Goal: Task Accomplishment & Management: Complete application form

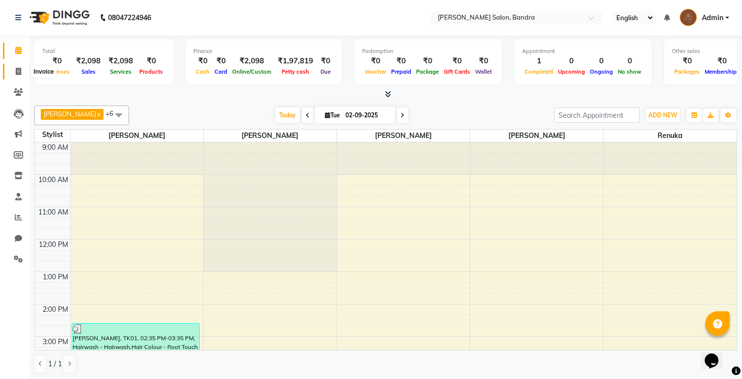
click at [19, 76] on span at bounding box center [18, 71] width 17 height 11
select select "service"
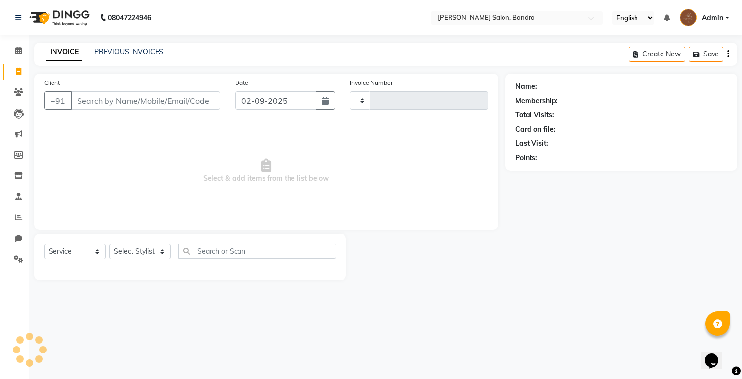
type input "0261"
select select "7894"
click at [83, 257] on select "Select Service Product Membership Package Voucher Prepaid Gift Card" at bounding box center [74, 251] width 61 height 15
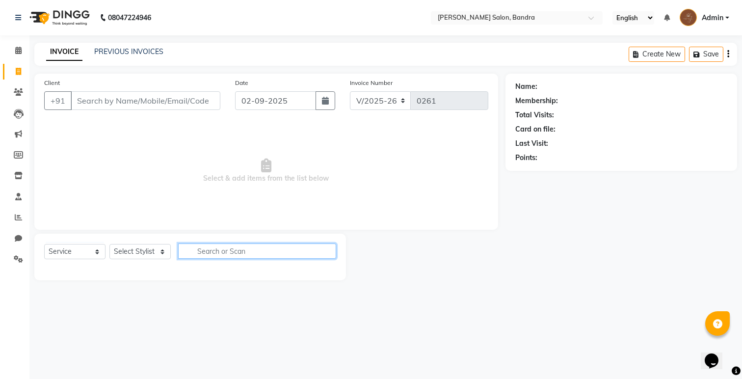
click at [184, 252] on input "text" at bounding box center [257, 251] width 158 height 15
click at [155, 252] on select "Select Stylist [PERSON_NAME] [PERSON_NAME] [PERSON_NAME] Renuka [PERSON_NAME]" at bounding box center [139, 251] width 61 height 15
select select "90039"
click at [109, 244] on select "Select Stylist [PERSON_NAME] [PERSON_NAME] [PERSON_NAME] Renuka [PERSON_NAME]" at bounding box center [139, 251] width 61 height 15
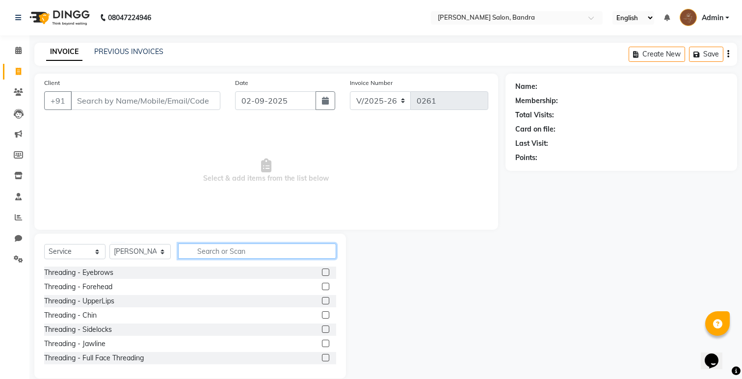
click at [201, 249] on input "text" at bounding box center [257, 251] width 158 height 15
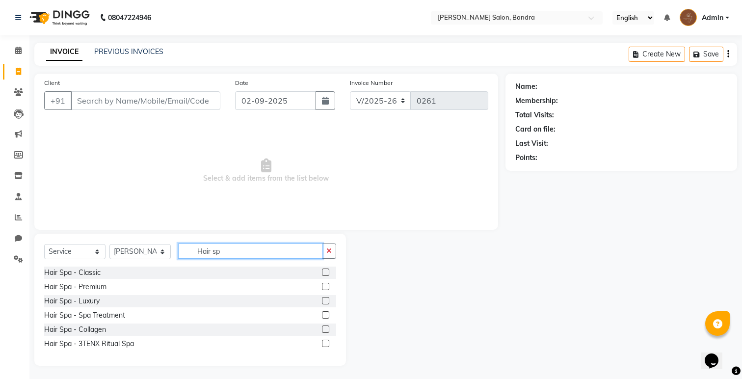
type input "Hair sp"
click at [327, 270] on label at bounding box center [325, 272] width 7 height 7
click at [327, 270] on input "checkbox" at bounding box center [325, 273] width 6 height 6
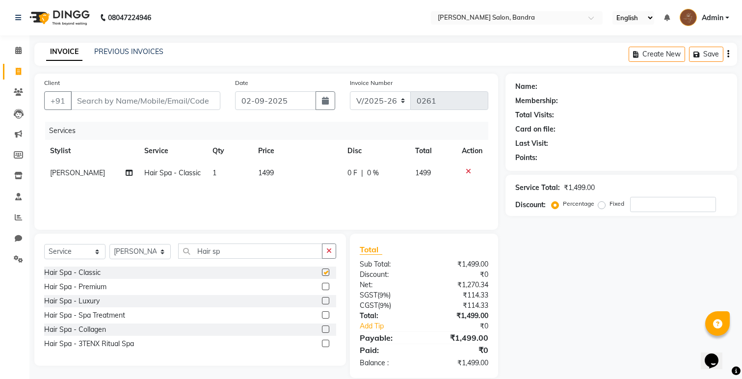
checkbox input "false"
click at [327, 249] on icon "button" at bounding box center [329, 250] width 5 height 7
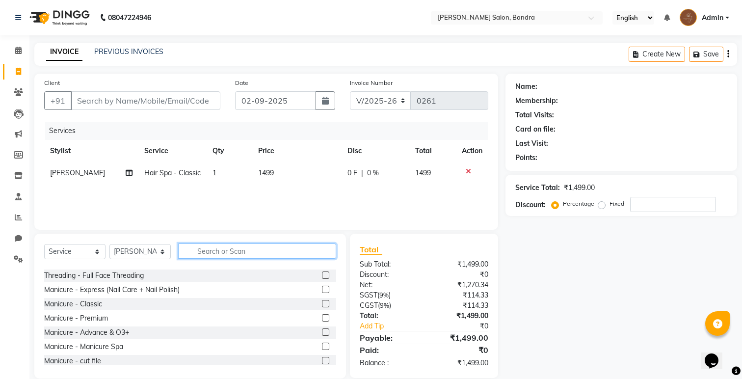
scroll to position [90, 0]
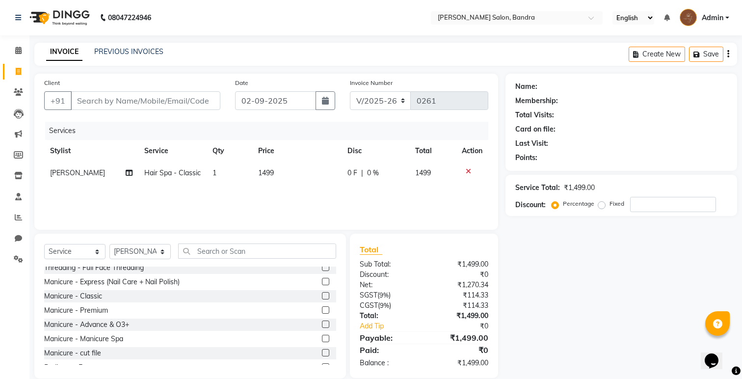
click at [326, 295] on label at bounding box center [325, 295] width 7 height 7
click at [326, 295] on input "checkbox" at bounding box center [325, 296] width 6 height 6
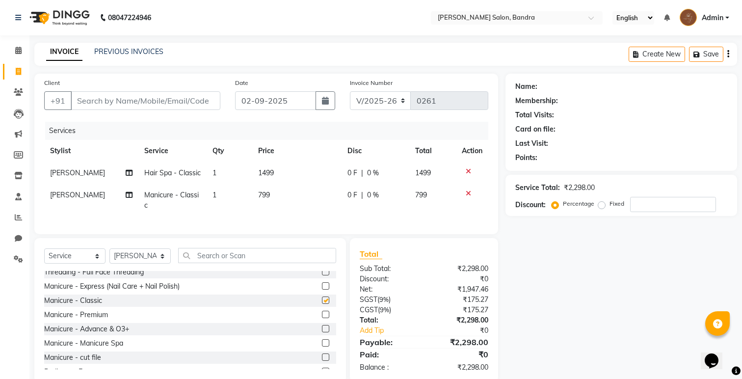
checkbox input "false"
click at [324, 285] on label at bounding box center [325, 285] width 7 height 7
click at [324, 285] on input "checkbox" at bounding box center [325, 286] width 6 height 6
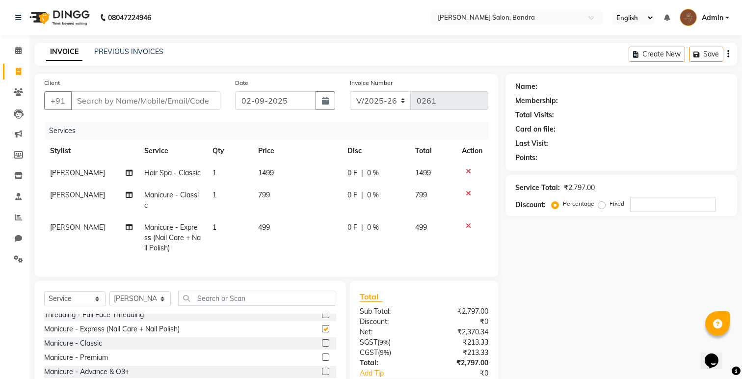
checkbox input "false"
click at [467, 190] on icon at bounding box center [468, 193] width 5 height 7
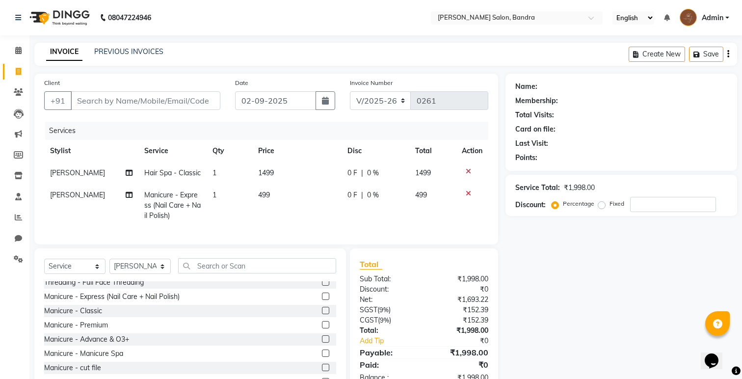
click at [258, 190] on td "499" at bounding box center [296, 205] width 89 height 43
select select "90039"
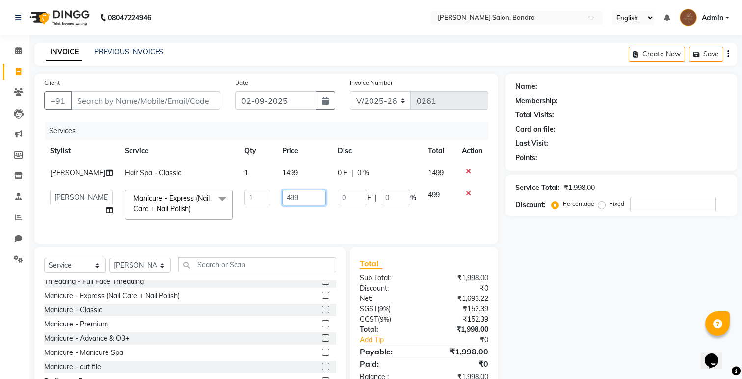
drag, startPoint x: 277, startPoint y: 198, endPoint x: 266, endPoint y: 196, distance: 11.5
click at [276, 196] on td "499" at bounding box center [303, 205] width 55 height 42
type input "399"
click at [277, 218] on td "399" at bounding box center [303, 205] width 55 height 42
select select "90039"
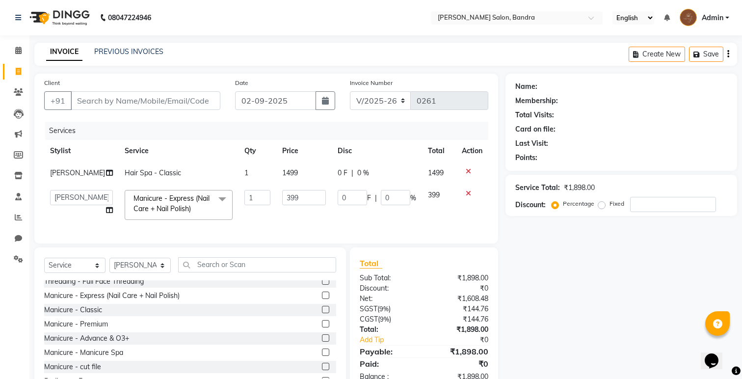
click at [468, 191] on icon at bounding box center [468, 193] width 5 height 7
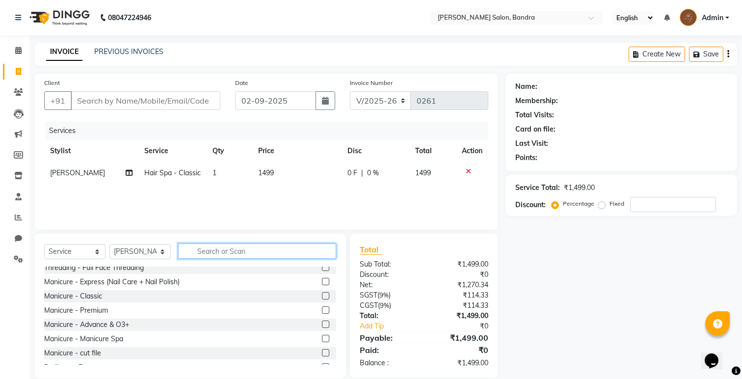
click at [312, 244] on input "text" at bounding box center [257, 251] width 158 height 15
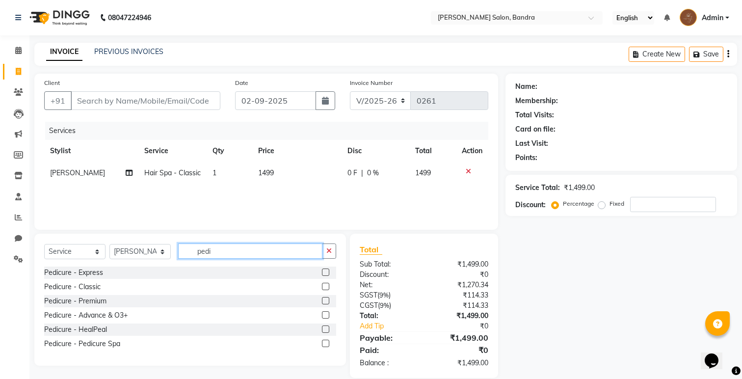
type input "pedi"
click at [325, 269] on label at bounding box center [325, 272] width 7 height 7
click at [325, 270] on input "checkbox" at bounding box center [325, 273] width 6 height 6
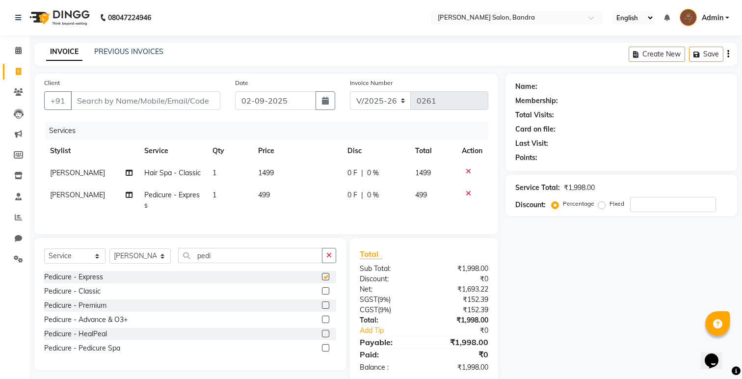
checkbox input "false"
click at [266, 194] on span "499" at bounding box center [264, 194] width 12 height 9
select select "90039"
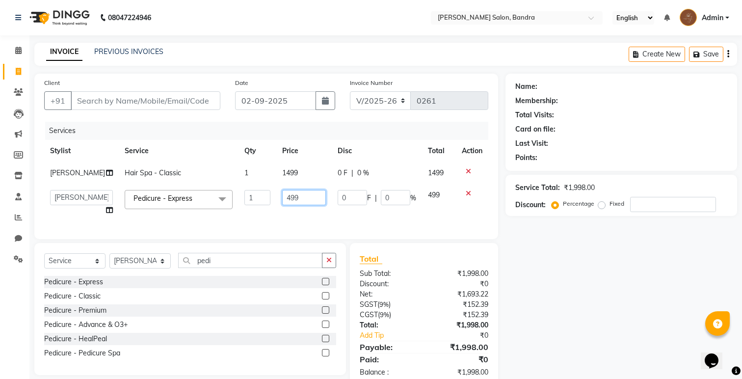
drag, startPoint x: 278, startPoint y: 198, endPoint x: 257, endPoint y: 196, distance: 20.7
click at [257, 196] on tr "[PERSON_NAME] [PERSON_NAME] [PERSON_NAME] Renuka [PERSON_NAME] Pedicure - Expre…" at bounding box center [266, 202] width 444 height 37
type input "399"
click at [276, 211] on td "399" at bounding box center [303, 202] width 55 height 37
select select "90039"
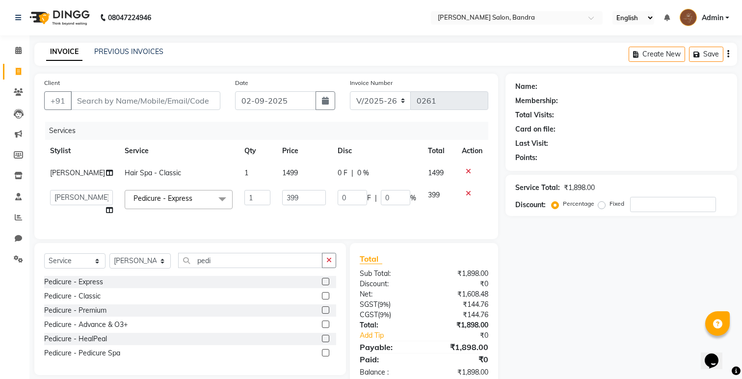
click at [350, 227] on div "Services Stylist Service Qty Price Disc Total Action [PERSON_NAME] Hair Spa - C…" at bounding box center [266, 176] width 444 height 108
click at [306, 193] on input "399" at bounding box center [304, 197] width 44 height 15
click at [308, 226] on div "Client +91 Date [DATE] Invoice Number V/2025 V/[PHONE_NUMBER] Services Stylist …" at bounding box center [266, 156] width 464 height 165
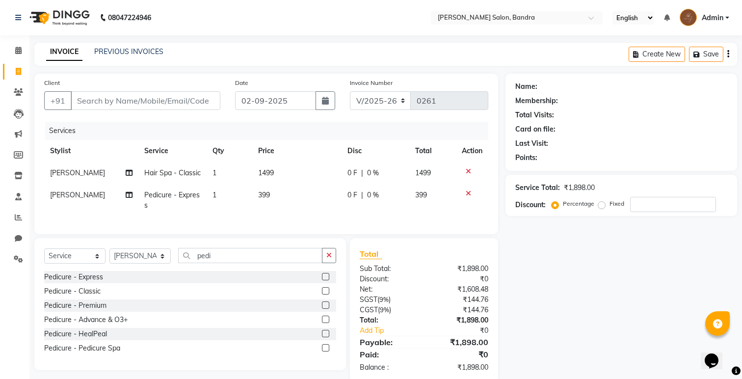
click at [269, 195] on td "399" at bounding box center [296, 200] width 89 height 32
select select "90039"
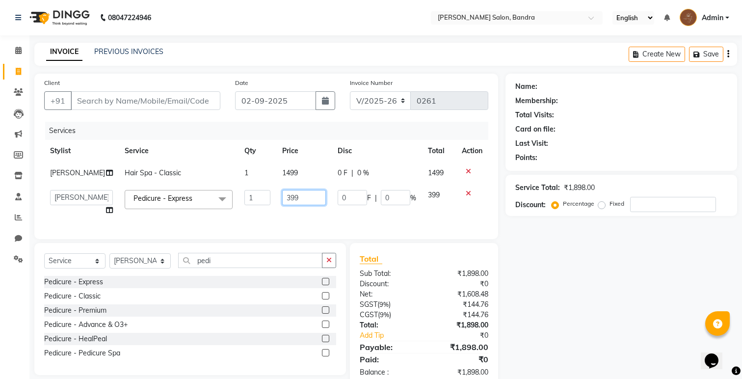
drag, startPoint x: 279, startPoint y: 198, endPoint x: 262, endPoint y: 197, distance: 17.2
click at [262, 197] on tr "[PERSON_NAME] [PERSON_NAME] [PERSON_NAME] Renuka [PERSON_NAME] Pedicure - Expre…" at bounding box center [266, 202] width 444 height 37
type input "299"
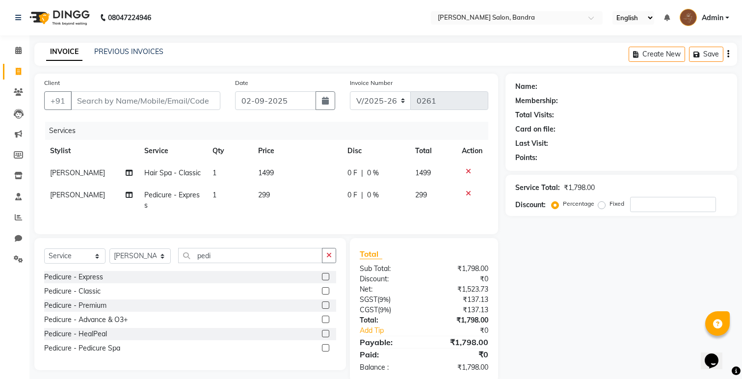
click at [281, 217] on div "Services Stylist Service Qty Price Disc Total Action [PERSON_NAME] Hair Spa - C…" at bounding box center [266, 173] width 444 height 103
click at [262, 195] on span "299" at bounding box center [264, 194] width 12 height 9
select select "90039"
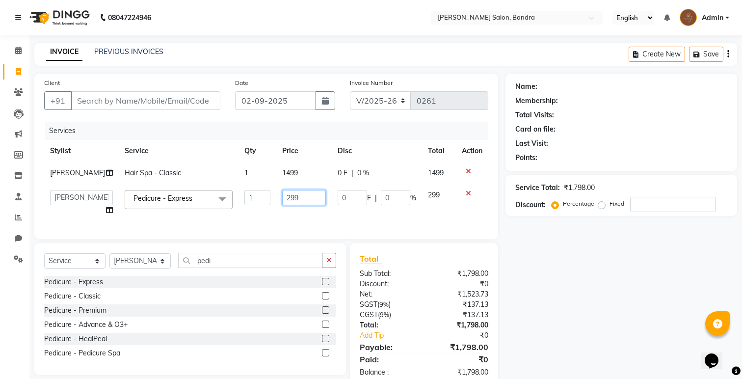
drag, startPoint x: 290, startPoint y: 197, endPoint x: 244, endPoint y: 190, distance: 47.1
click at [244, 190] on tr "[PERSON_NAME] [PERSON_NAME] [PERSON_NAME] Renuka [PERSON_NAME] Pedicure - Expre…" at bounding box center [266, 202] width 444 height 37
type input "300"
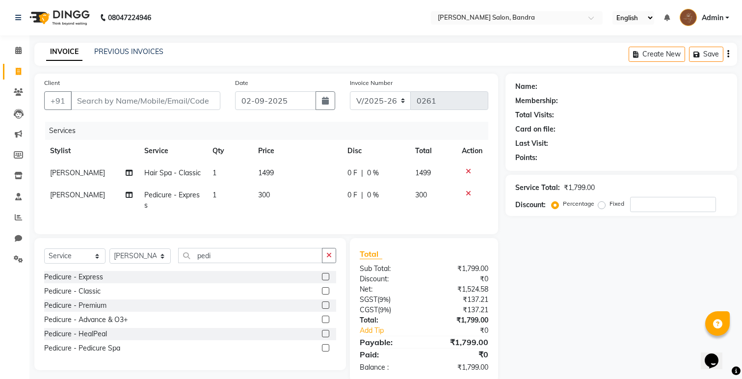
click at [284, 225] on div "Client +91 Date [DATE] Invoice Number V/2025 V/[PHONE_NUMBER] Services Stylist …" at bounding box center [266, 154] width 464 height 161
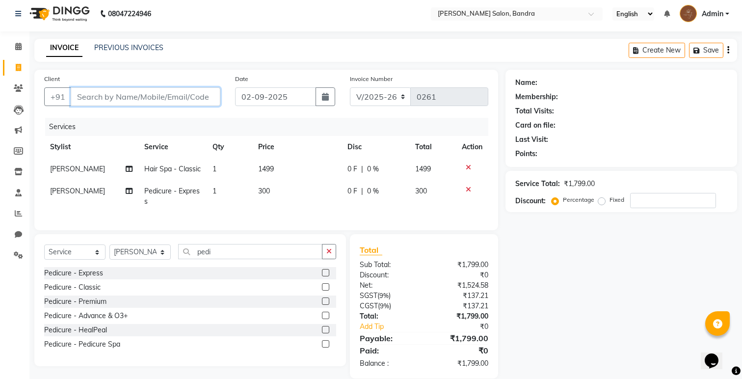
click at [159, 101] on input "Client" at bounding box center [146, 96] width 150 height 19
paste input "[PHONE_NUMBER]"
type input "[PHONE_NUMBER]"
type input "0"
click at [120, 96] on input "[PHONE_NUMBER]" at bounding box center [121, 96] width 100 height 19
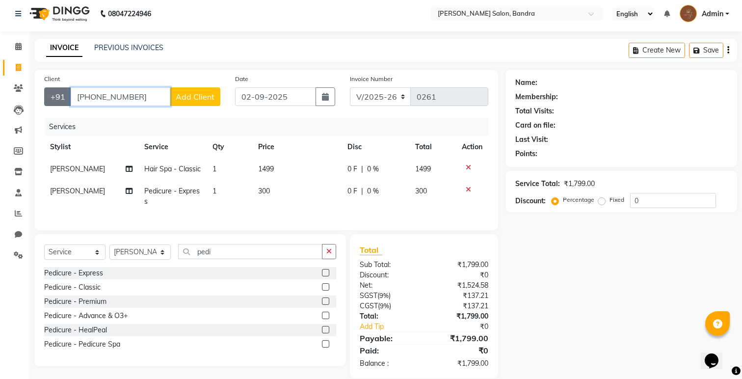
drag, startPoint x: 93, startPoint y: 98, endPoint x: 67, endPoint y: 94, distance: 26.3
click at [67, 95] on div "+91 [PHONE_NUMBER] Add Client" at bounding box center [132, 96] width 176 height 19
click at [141, 96] on input "9821508373" at bounding box center [121, 96] width 100 height 19
type input "9821508373"
click at [188, 99] on span "Add Client" at bounding box center [195, 97] width 39 height 10
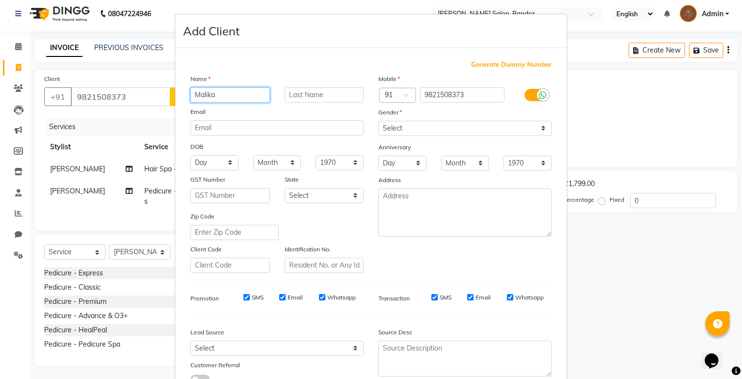
click at [206, 96] on input "Malika" at bounding box center [230, 94] width 80 height 15
type input "Malaika"
click at [287, 97] on input "text" at bounding box center [325, 94] width 80 height 15
type input "[PERSON_NAME]"
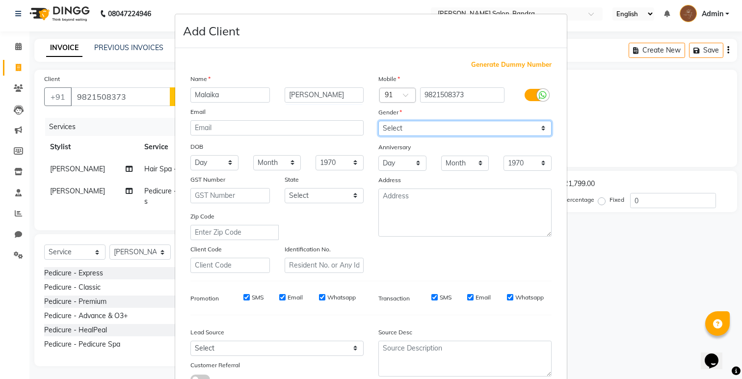
click at [417, 130] on select "Select [DEMOGRAPHIC_DATA] [DEMOGRAPHIC_DATA] Other Prefer Not To Say" at bounding box center [465, 128] width 173 height 15
select select "[DEMOGRAPHIC_DATA]"
click at [379, 121] on select "Select [DEMOGRAPHIC_DATA] [DEMOGRAPHIC_DATA] Other Prefer Not To Say" at bounding box center [465, 128] width 173 height 15
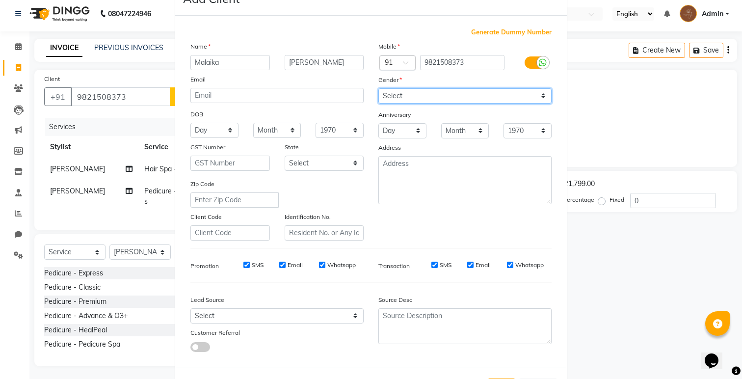
scroll to position [74, 0]
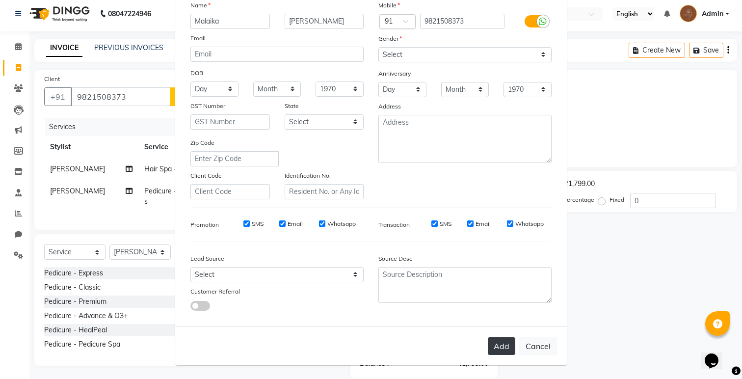
click at [502, 345] on button "Add" at bounding box center [501, 346] width 27 height 18
select select
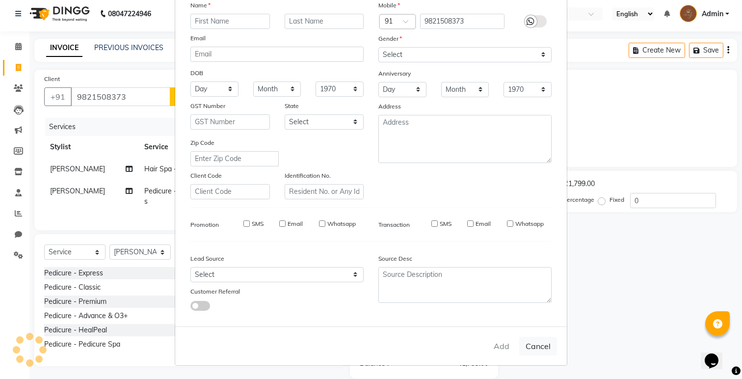
select select
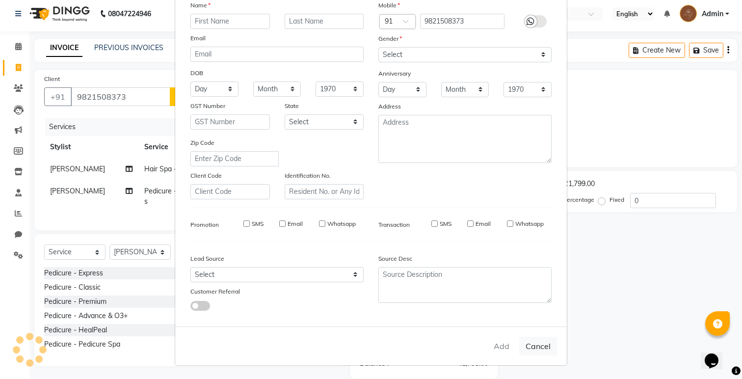
checkbox input "false"
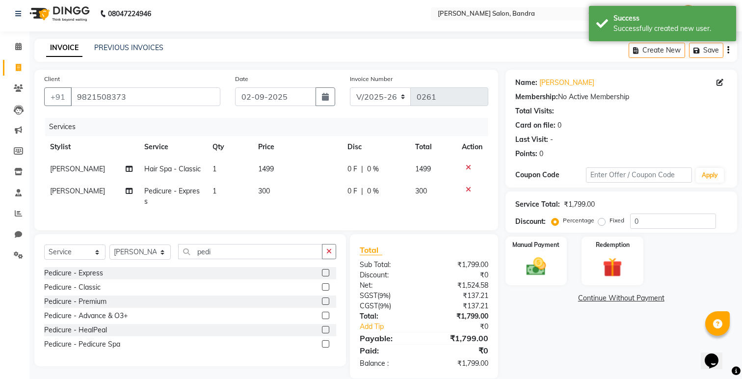
scroll to position [18, 0]
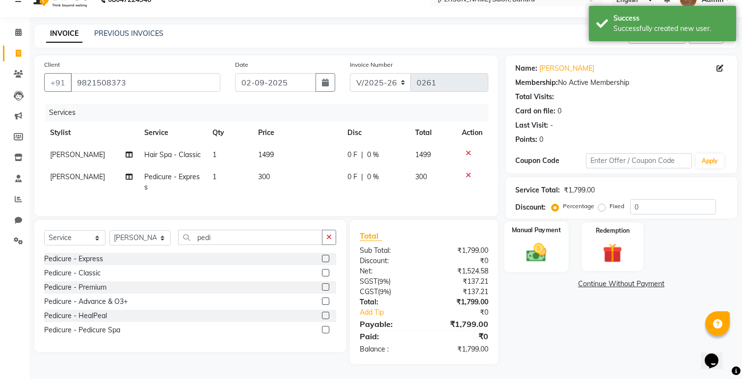
click at [520, 252] on img at bounding box center [536, 252] width 33 height 23
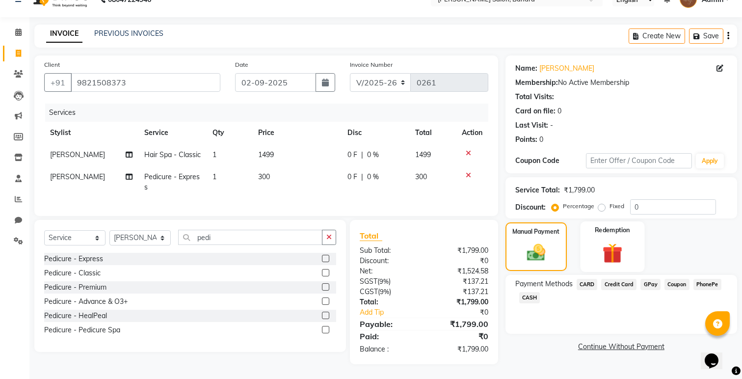
click at [588, 247] on div "Redemption" at bounding box center [613, 246] width 64 height 51
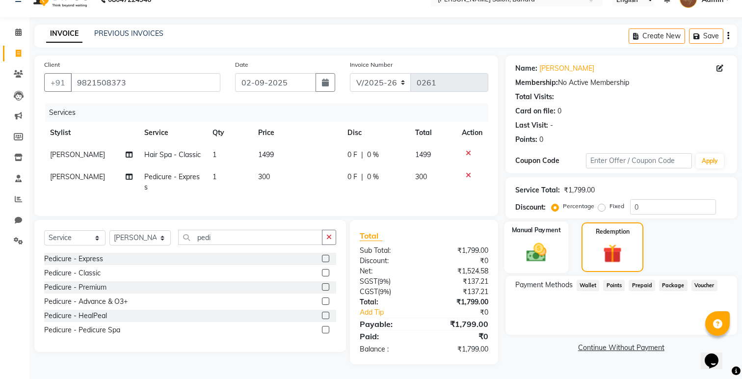
click at [530, 242] on img at bounding box center [536, 252] width 33 height 23
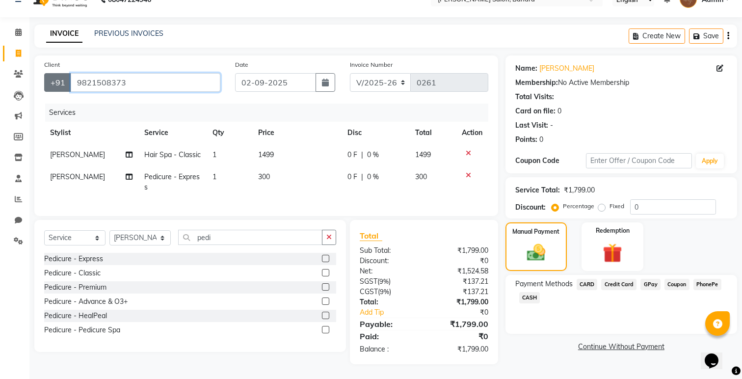
drag, startPoint x: 127, startPoint y: 84, endPoint x: 62, endPoint y: 84, distance: 64.8
click at [62, 84] on div "[PHONE_NUMBER]" at bounding box center [132, 82] width 176 height 19
click at [75, 176] on td "[PERSON_NAME]" at bounding box center [91, 182] width 94 height 32
select select "90039"
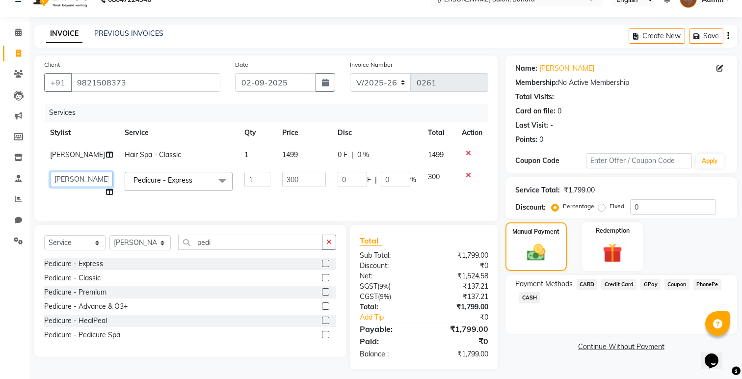
click at [75, 176] on select "[PERSON_NAME] [PERSON_NAME] [PERSON_NAME] Renuka [PERSON_NAME]" at bounding box center [81, 179] width 63 height 15
click at [84, 155] on td "[PERSON_NAME]" at bounding box center [81, 155] width 75 height 22
select select "90039"
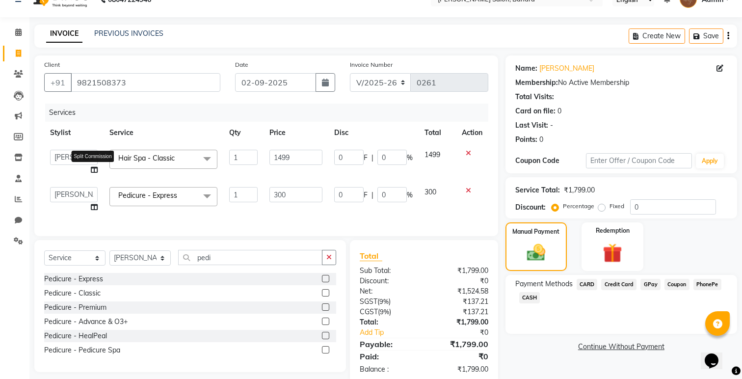
click at [92, 170] on icon at bounding box center [94, 169] width 7 height 7
select select "90039"
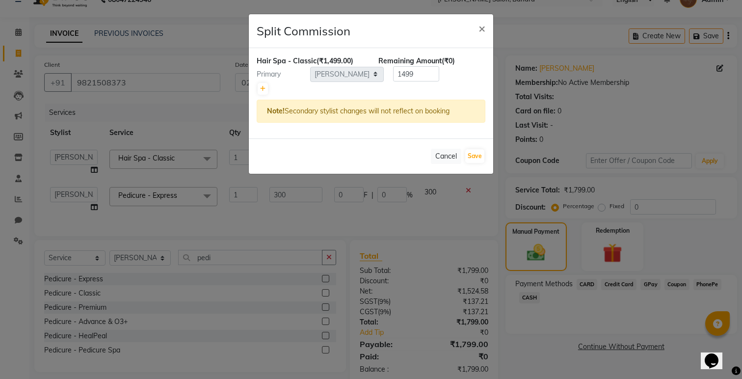
click at [257, 90] on div at bounding box center [371, 89] width 229 height 14
click at [264, 88] on icon at bounding box center [262, 89] width 5 height 6
type input "749.5"
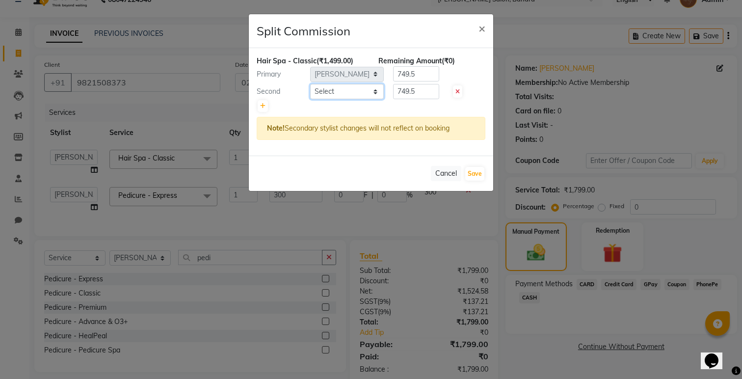
click at [330, 93] on select "Select [PERSON_NAME] [PERSON_NAME] [PERSON_NAME] Renuka [PERSON_NAME]" at bounding box center [347, 91] width 74 height 15
select select "90039"
click at [310, 84] on select "Select [PERSON_NAME] [PERSON_NAME] [PERSON_NAME] Renuka [PERSON_NAME]" at bounding box center [347, 91] width 74 height 15
click at [261, 104] on icon at bounding box center [262, 106] width 5 height 6
type input "499.67"
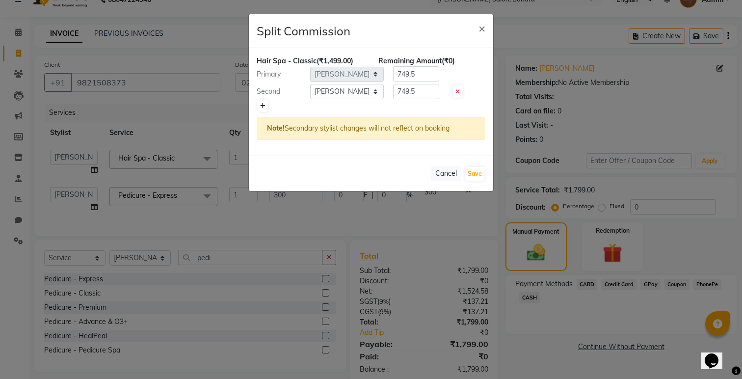
type input "499.67"
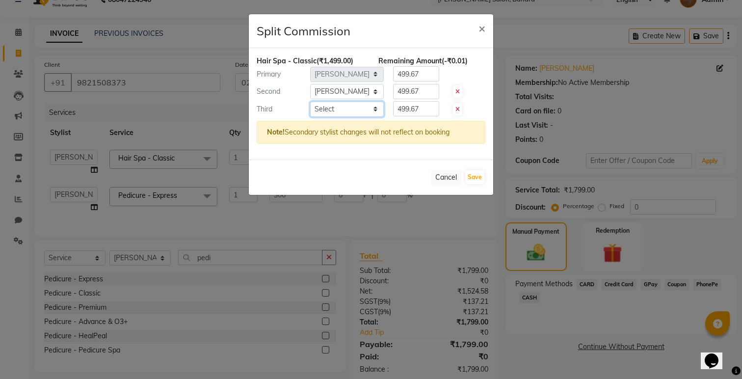
click at [355, 108] on select "Select [PERSON_NAME] [PERSON_NAME] [PERSON_NAME] Renuka [PERSON_NAME]" at bounding box center [347, 109] width 74 height 15
select select "84557"
click at [310, 102] on select "Select [PERSON_NAME] [PERSON_NAME] [PERSON_NAME] Renuka [PERSON_NAME]" at bounding box center [347, 109] width 74 height 15
click at [478, 181] on button "Save" at bounding box center [474, 177] width 19 height 14
select select "Select"
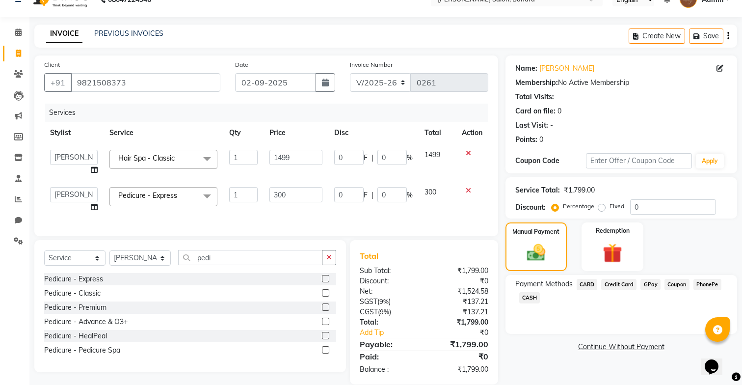
scroll to position [32, 0]
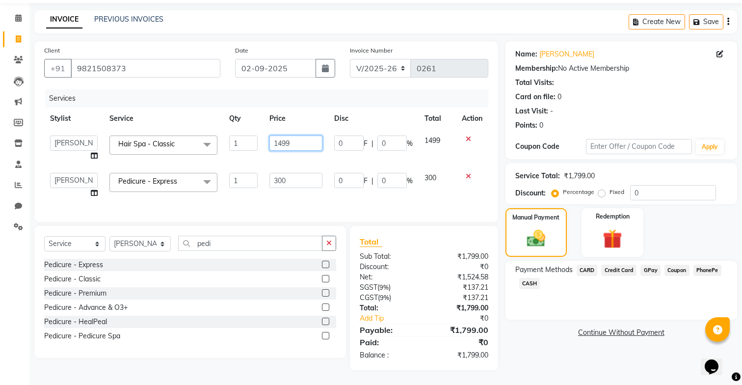
click at [302, 150] on input "1499" at bounding box center [296, 143] width 53 height 15
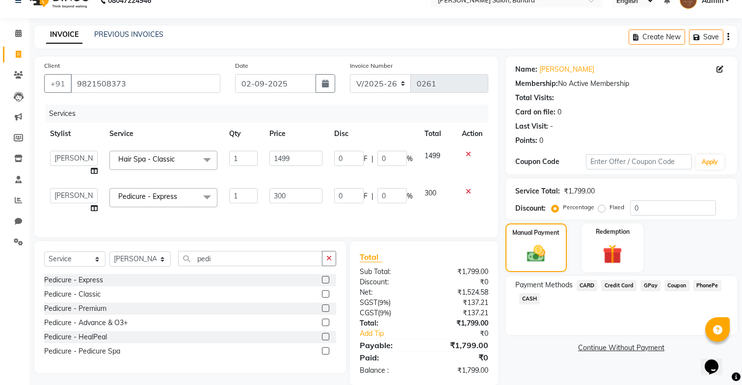
click at [306, 214] on div "Client [PHONE_NUMBER] Date [DATE] Invoice Number V/2025 V/[PHONE_NUMBER] Servic…" at bounding box center [266, 146] width 464 height 181
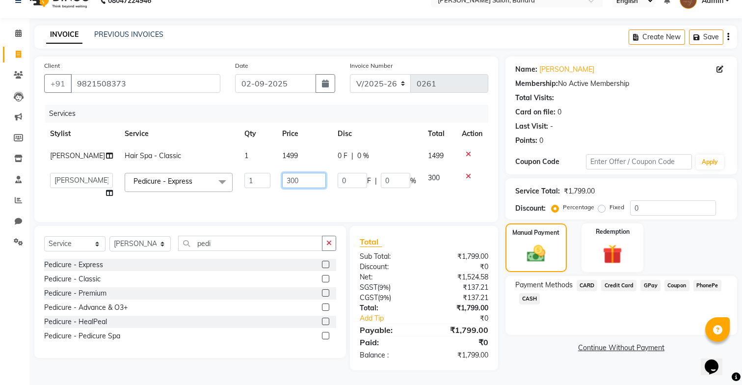
click at [310, 186] on input "300" at bounding box center [304, 180] width 44 height 15
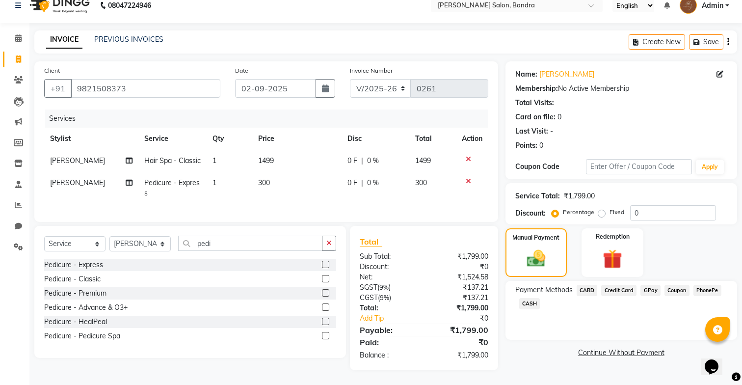
click at [310, 222] on div "Client [PHONE_NUMBER] Date [DATE] Invoice Number V/2025 V/[PHONE_NUMBER] Servic…" at bounding box center [266, 215] width 479 height 309
click at [652, 292] on span "GPay" at bounding box center [651, 290] width 20 height 11
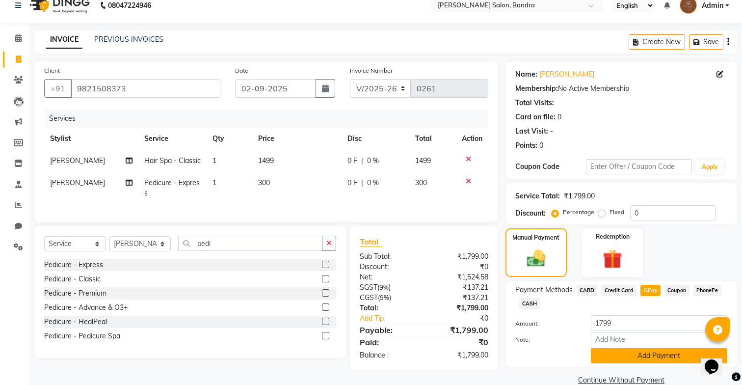
click at [637, 351] on button "Add Payment" at bounding box center [659, 355] width 136 height 15
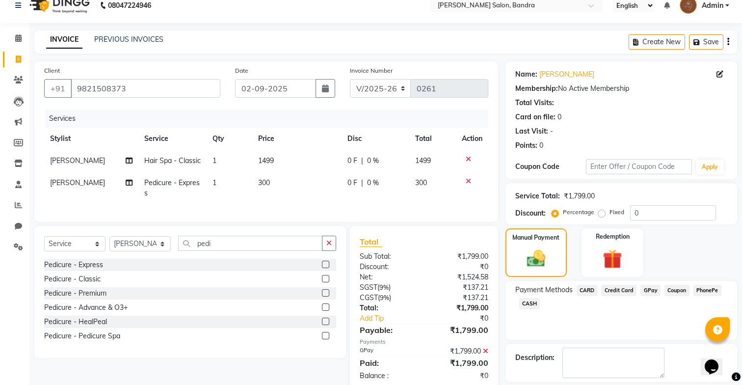
scroll to position [57, 0]
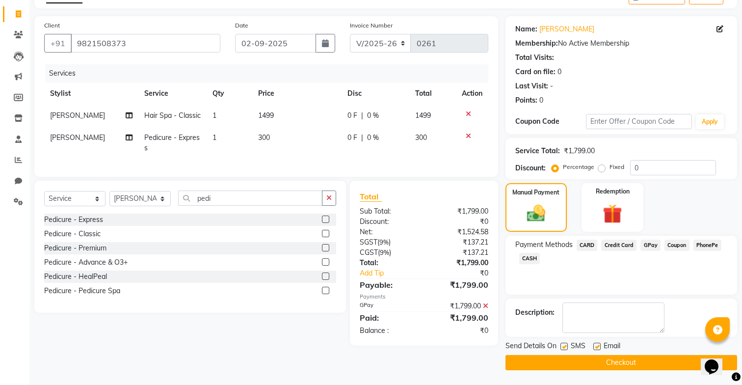
click at [637, 363] on button "Checkout" at bounding box center [622, 362] width 232 height 15
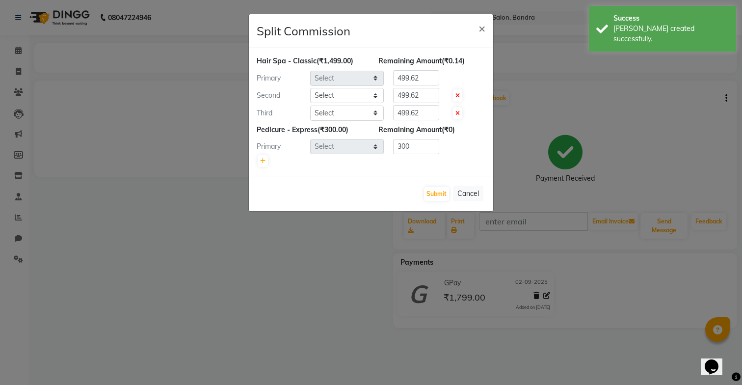
select select "90039"
select select "84557"
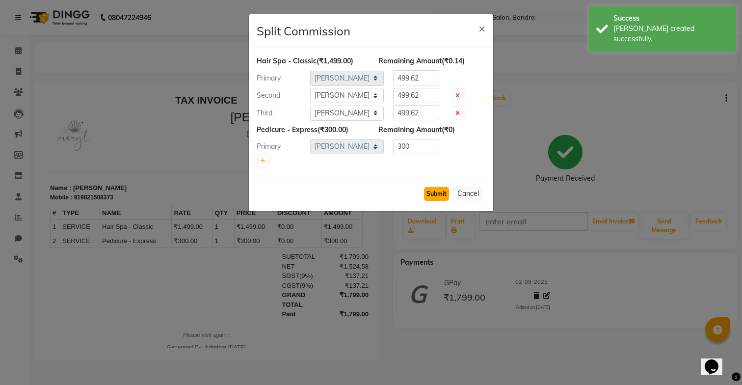
click at [445, 191] on button "Submit" at bounding box center [436, 194] width 25 height 14
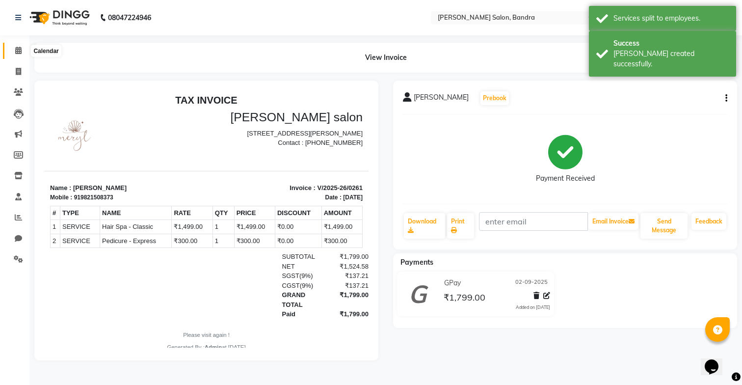
click at [12, 52] on span at bounding box center [18, 50] width 17 height 11
